Goal: Navigation & Orientation: Find specific page/section

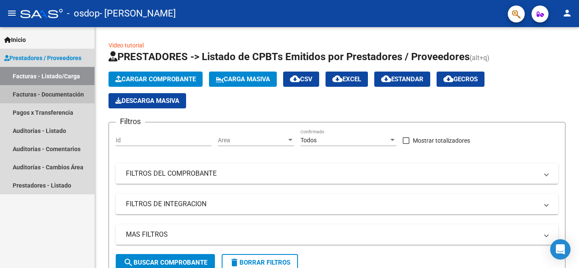
click at [43, 95] on link "Facturas - Documentación" at bounding box center [47, 94] width 94 height 18
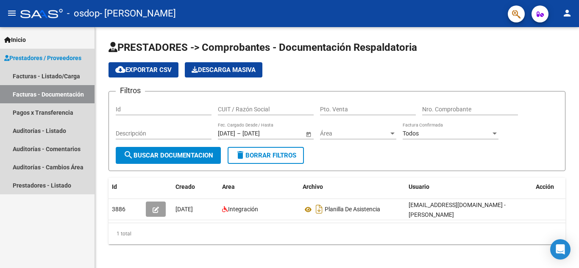
click at [32, 57] on span "Prestadores / Proveedores" at bounding box center [42, 57] width 77 height 9
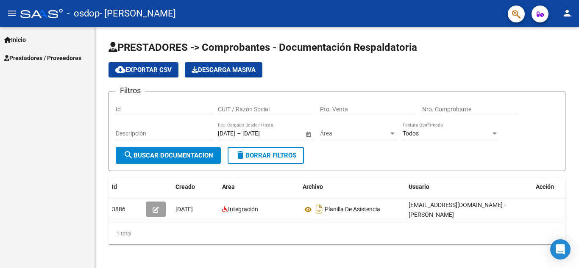
click at [34, 55] on span "Prestadores / Proveedores" at bounding box center [42, 57] width 77 height 9
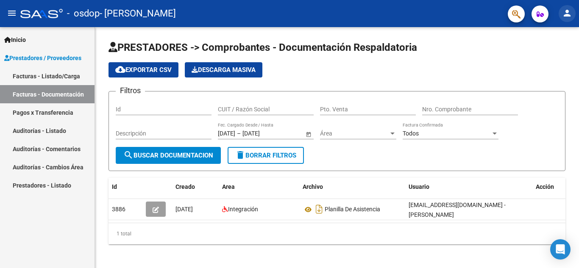
click at [567, 9] on mat-icon "person" at bounding box center [567, 13] width 10 height 10
click at [541, 44] on button "person Mi Perfil" at bounding box center [550, 35] width 52 height 20
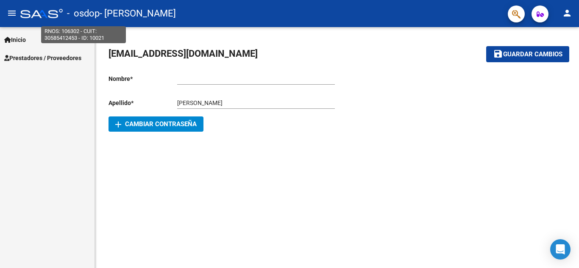
click at [69, 14] on span "- osdop" at bounding box center [83, 13] width 33 height 19
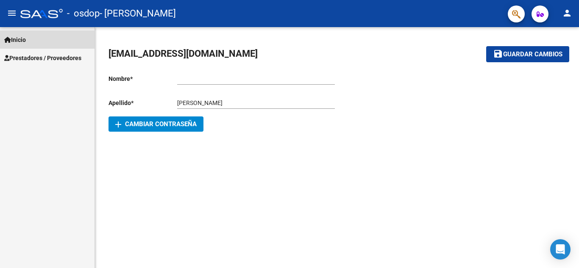
click at [26, 41] on span "Inicio" at bounding box center [15, 39] width 22 height 9
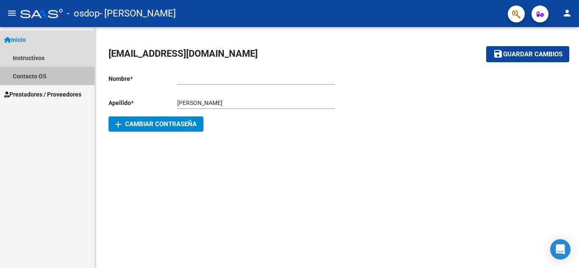
click at [21, 79] on link "Contacto OS" at bounding box center [47, 76] width 94 height 18
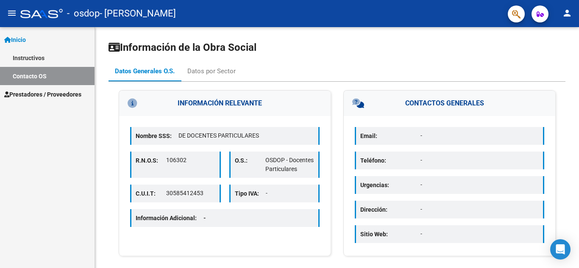
click at [33, 36] on link "Inicio" at bounding box center [47, 40] width 94 height 18
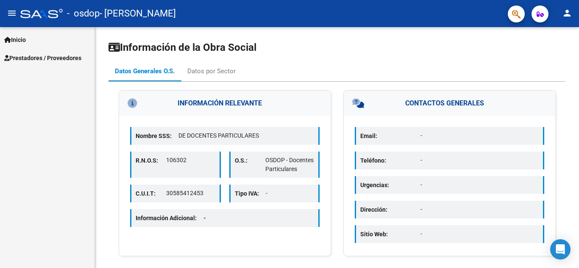
click at [14, 14] on mat-icon "menu" at bounding box center [12, 13] width 10 height 10
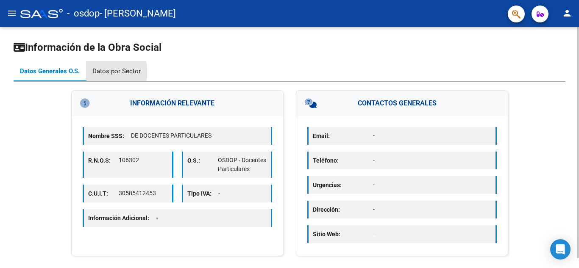
click at [108, 72] on div "Datos por Sector" at bounding box center [116, 71] width 48 height 9
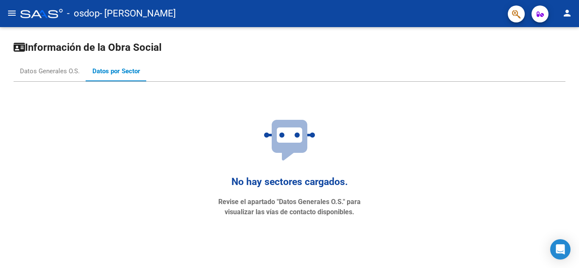
click at [139, 9] on span "- [PERSON_NAME]" at bounding box center [138, 13] width 76 height 19
drag, startPoint x: 103, startPoint y: 13, endPoint x: 95, endPoint y: 13, distance: 8.5
click at [102, 13] on span "- [PERSON_NAME]" at bounding box center [138, 13] width 76 height 19
click at [566, 11] on mat-icon "person" at bounding box center [567, 13] width 10 height 10
click at [552, 31] on button "person Mi Perfil" at bounding box center [550, 35] width 52 height 20
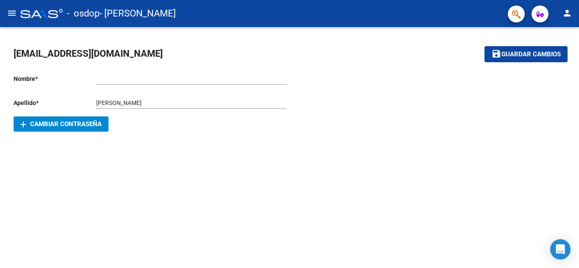
click at [13, 14] on mat-icon "menu" at bounding box center [12, 13] width 10 height 10
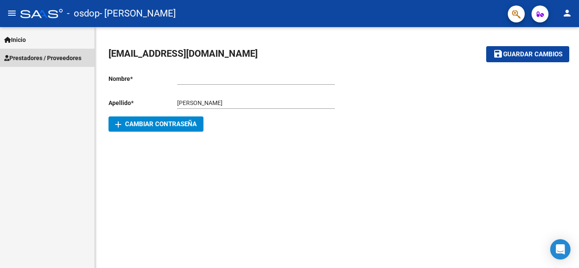
click at [22, 55] on span "Prestadores / Proveedores" at bounding box center [42, 57] width 77 height 9
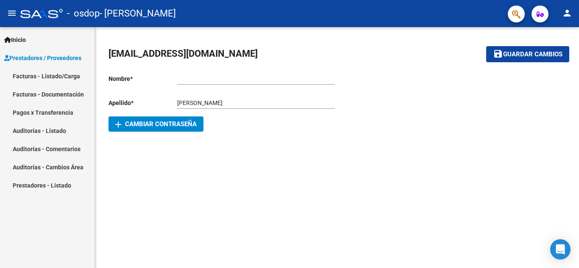
click at [41, 74] on link "Facturas - Listado/Carga" at bounding box center [47, 76] width 94 height 18
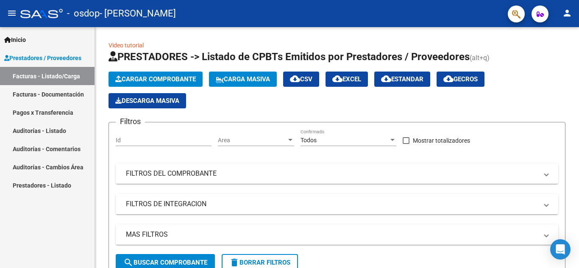
drag, startPoint x: 75, startPoint y: 93, endPoint x: 78, endPoint y: 110, distance: 17.2
click at [75, 94] on link "Facturas - Documentación" at bounding box center [47, 94] width 94 height 18
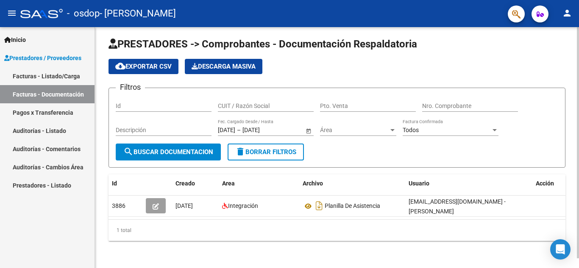
scroll to position [10, 0]
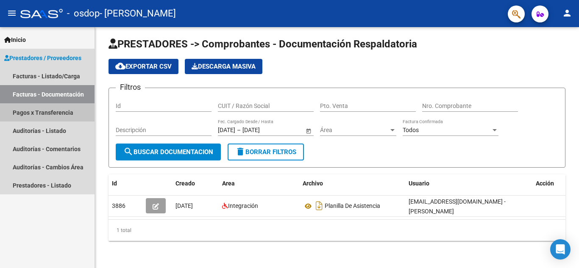
click at [55, 111] on link "Pagos x Transferencia" at bounding box center [47, 112] width 94 height 18
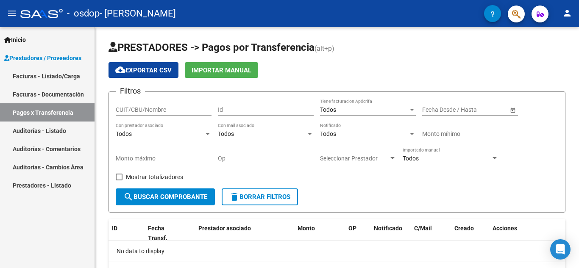
click at [74, 133] on link "Auditorías - Listado" at bounding box center [47, 131] width 94 height 18
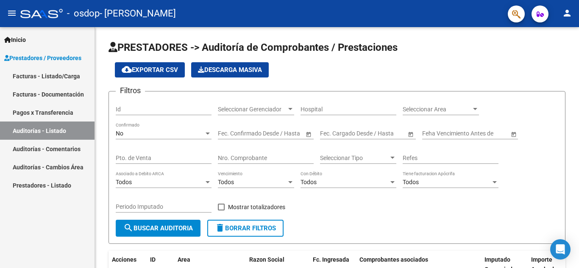
click at [68, 143] on link "Auditorías - Comentarios" at bounding box center [47, 149] width 94 height 18
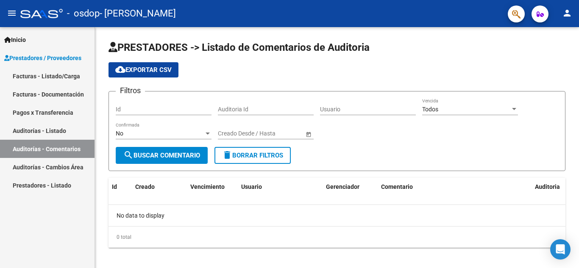
click at [58, 167] on link "Auditorías - Cambios Área" at bounding box center [47, 167] width 94 height 18
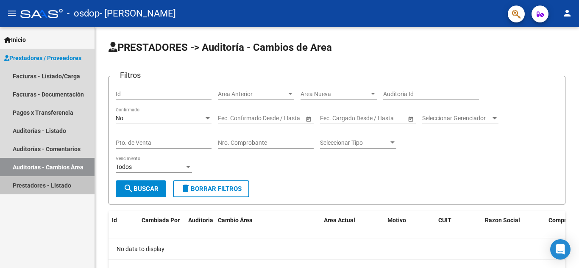
click at [58, 180] on link "Prestadores - Listado" at bounding box center [47, 185] width 94 height 18
